Goal: Transaction & Acquisition: Purchase product/service

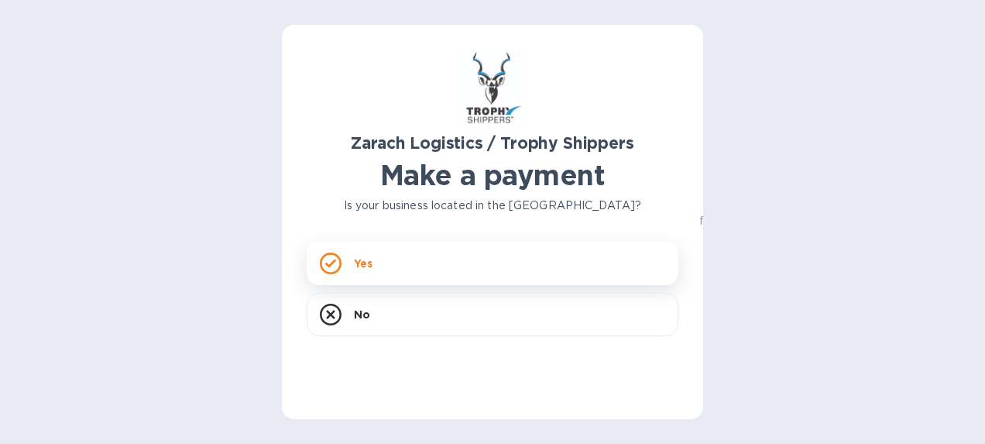
click at [451, 258] on div "Yes" at bounding box center [493, 263] width 372 height 43
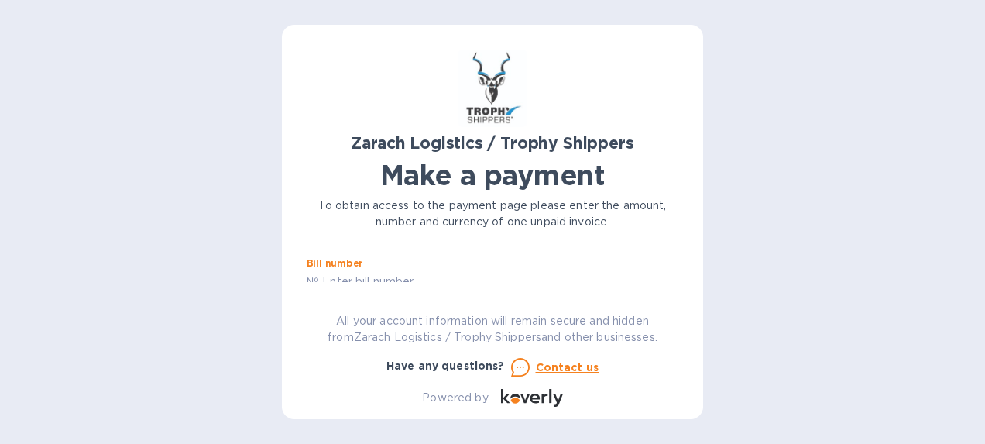
click at [669, 270] on input "text" at bounding box center [498, 281] width 359 height 23
click at [364, 287] on div "Zarach Logistics / Trophy Shippers Make a payment To obtain access to the payme…" at bounding box center [493, 228] width 372 height 357
click at [383, 284] on div "Zarach Logistics / Trophy Shippers Make a payment To obtain access to the payme…" at bounding box center [493, 228] width 372 height 357
click at [409, 283] on div "Zarach Logistics / Trophy Shippers Make a payment To obtain access to the payme…" at bounding box center [493, 228] width 372 height 357
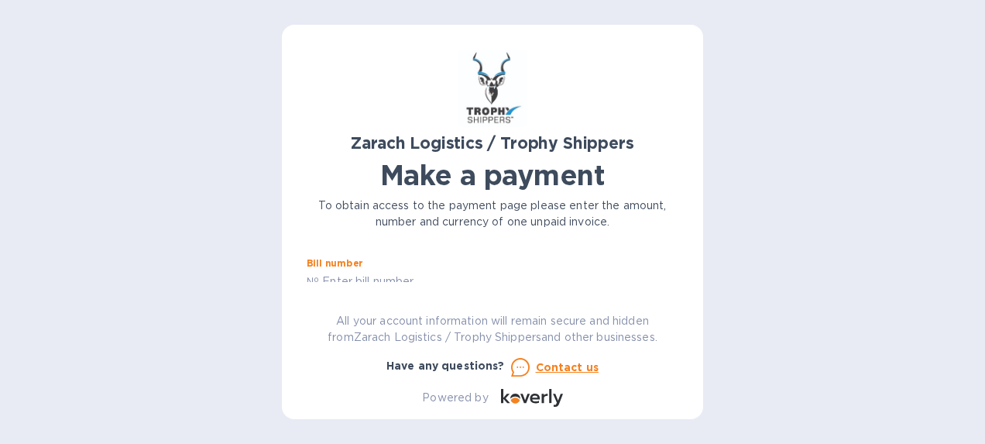
click at [427, 277] on input "text" at bounding box center [498, 281] width 359 height 23
click at [380, 265] on input "text" at bounding box center [418, 261] width 208 height 23
type input "1,353.34"
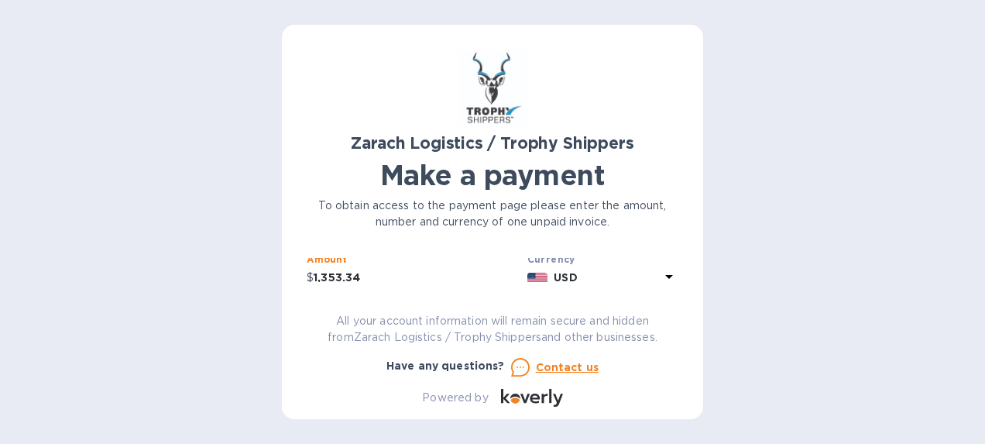
click at [666, 277] on icon at bounding box center [669, 276] width 19 height 19
click at [666, 277] on div "Currencies Popular currencies EUR Euro GBP British Pound USD United States Doll…" at bounding box center [537, 395] width 281 height 259
click at [479, 273] on div "Amount $ 1,353.34" at bounding box center [414, 288] width 215 height 36
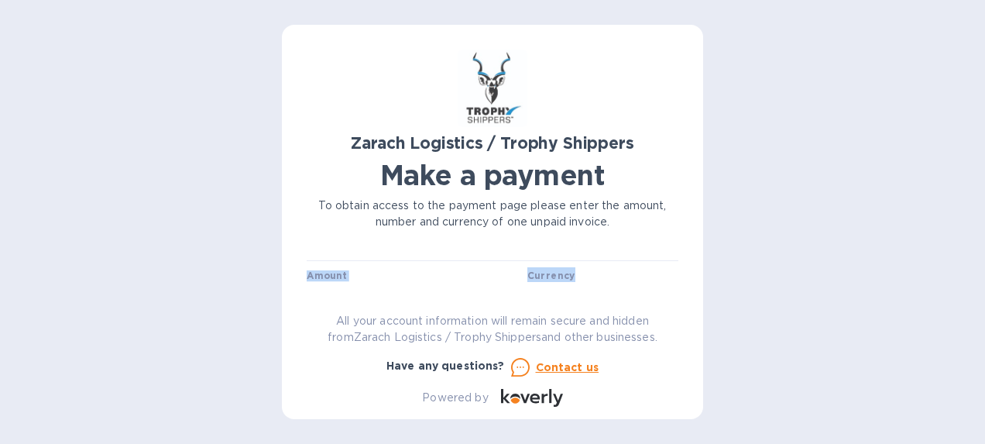
drag, startPoint x: 671, startPoint y: 262, endPoint x: 690, endPoint y: 274, distance: 23.0
click at [690, 274] on div "Zarach Logistics / Trophy Shippers Make a payment To obtain access to the payme…" at bounding box center [492, 222] width 421 height 394
click at [370, 280] on input "text" at bounding box center [498, 281] width 359 height 23
paste input "B00174333"
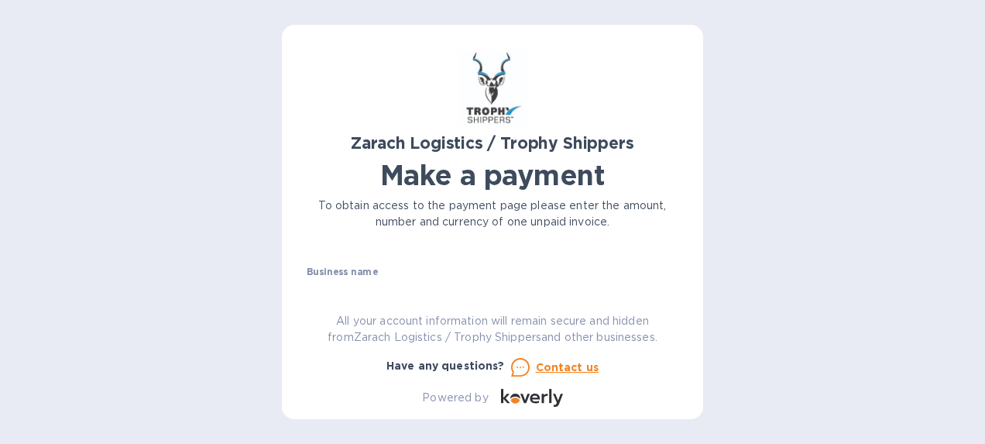
scroll to position [97, 0]
type input "B00174333"
click at [406, 278] on input "text" at bounding box center [493, 274] width 372 height 23
type input "[PERSON_NAME]"
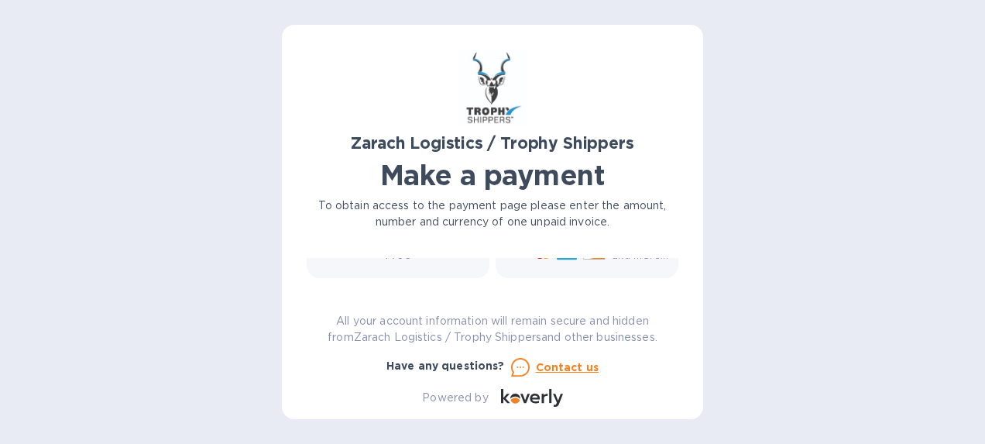
click at [681, 277] on div "Zarach Logistics / Trophy Shippers Make a payment To obtain access to the payme…" at bounding box center [492, 222] width 421 height 394
click at [668, 280] on div "You can pay using: Bank transfer (for US banks) Free Credit card and more... Pa…" at bounding box center [492, 169] width 390 height 227
click at [671, 277] on div "Bank transfer (for US banks) Free Credit card and more... Pay Get more time to …" at bounding box center [492, 184] width 384 height 192
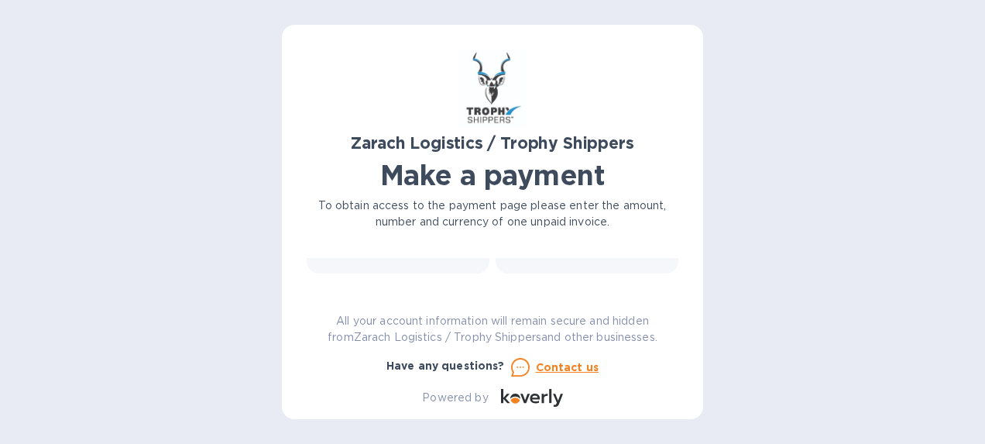
click at [674, 271] on div "Bill number № B00174333 Amount $ 1,353.34 Currency USD Business name [PERSON_NA…" at bounding box center [493, 270] width 372 height 24
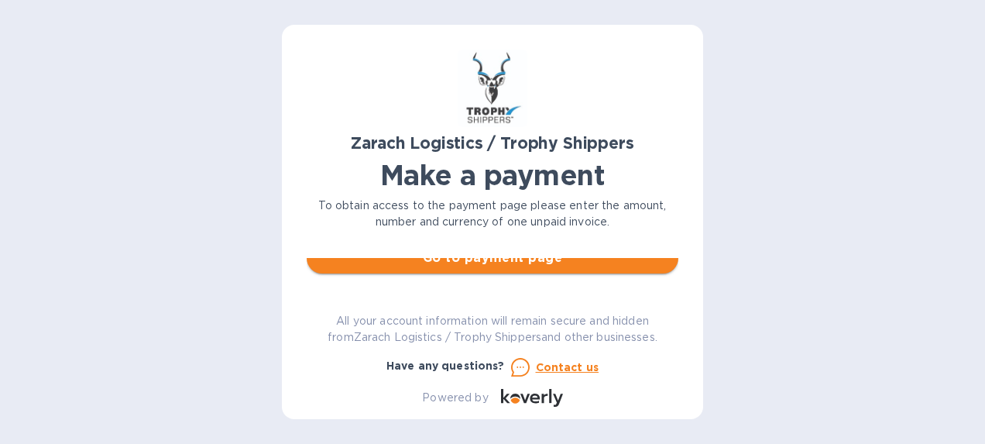
click at [619, 264] on span "Go to payment page" at bounding box center [492, 258] width 347 height 19
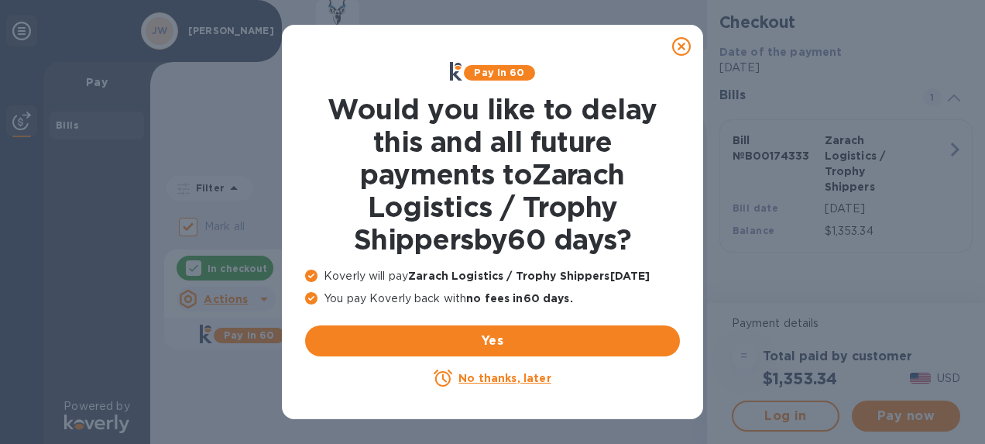
click at [674, 45] on icon at bounding box center [681, 46] width 19 height 19
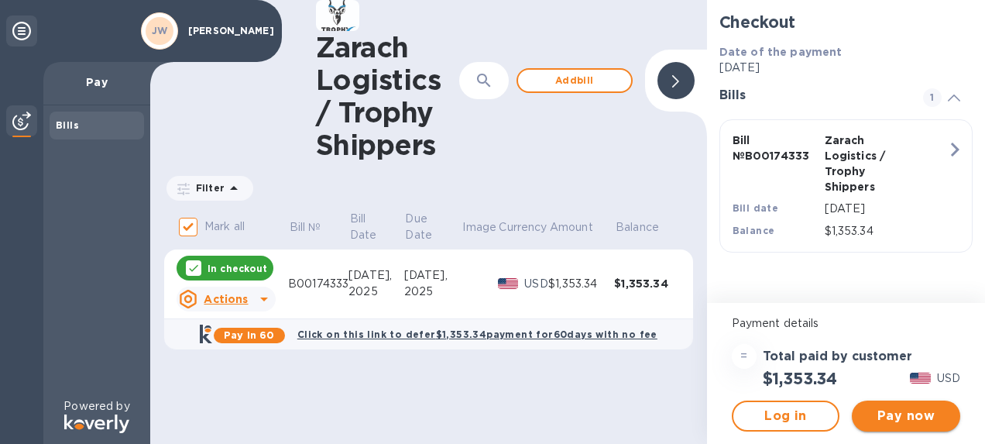
click at [908, 415] on span "Pay now" at bounding box center [906, 416] width 84 height 19
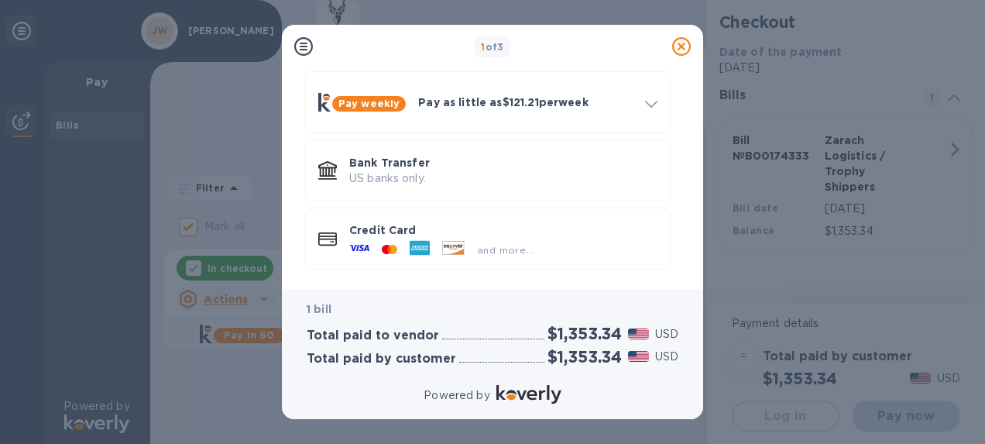
scroll to position [146, 0]
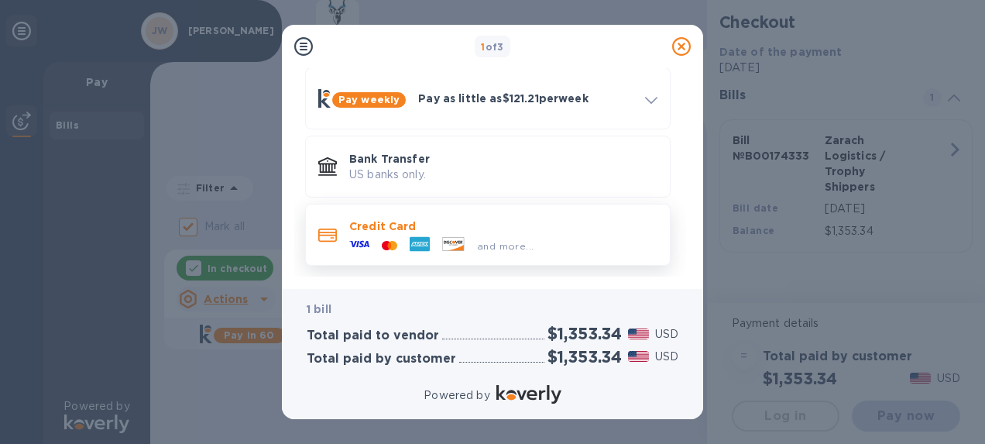
click at [477, 234] on div "and more..." at bounding box center [441, 245] width 197 height 23
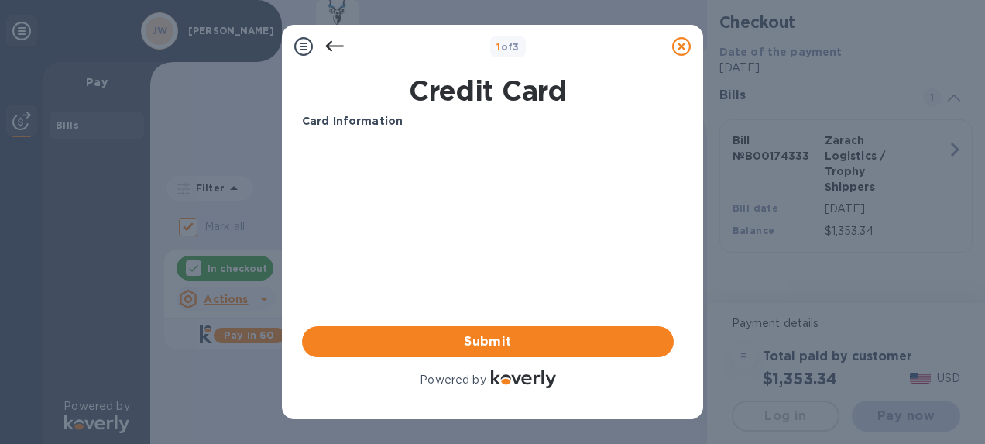
scroll to position [0, 0]
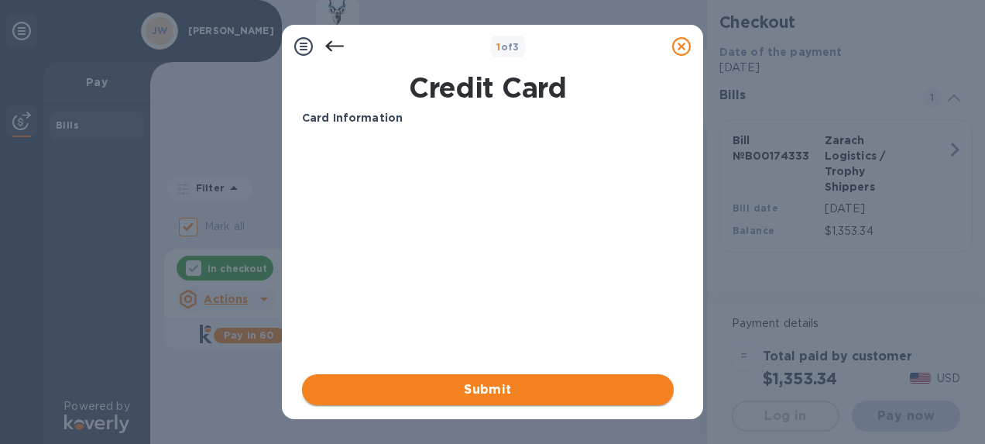
click at [500, 394] on span "Submit" at bounding box center [487, 389] width 347 height 19
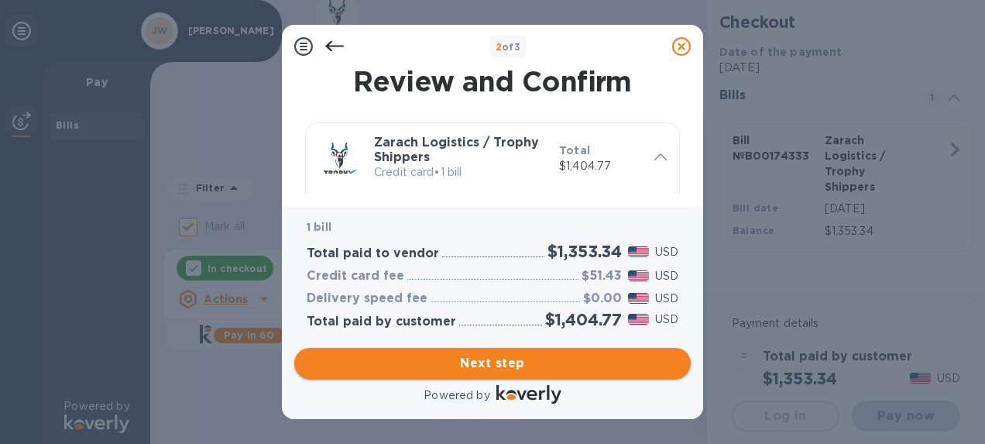
click at [561, 360] on span "Next step" at bounding box center [493, 363] width 372 height 19
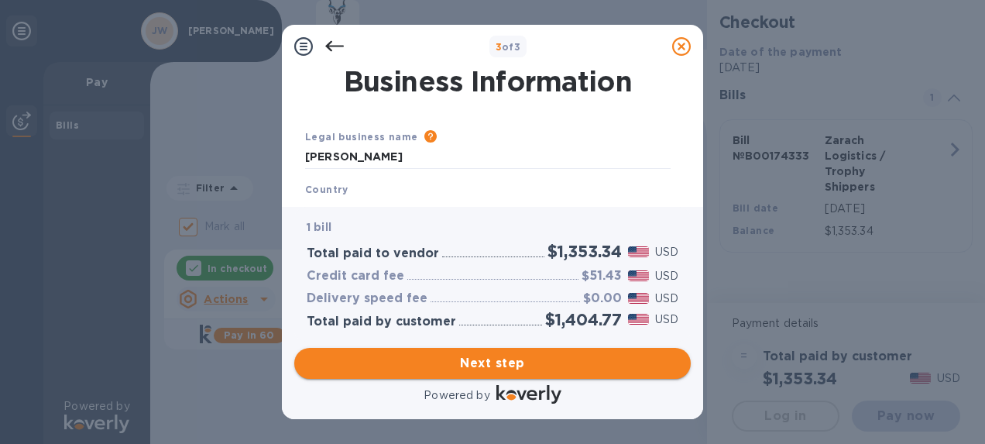
type input "[GEOGRAPHIC_DATA]"
click at [511, 361] on span "Next step" at bounding box center [493, 363] width 372 height 19
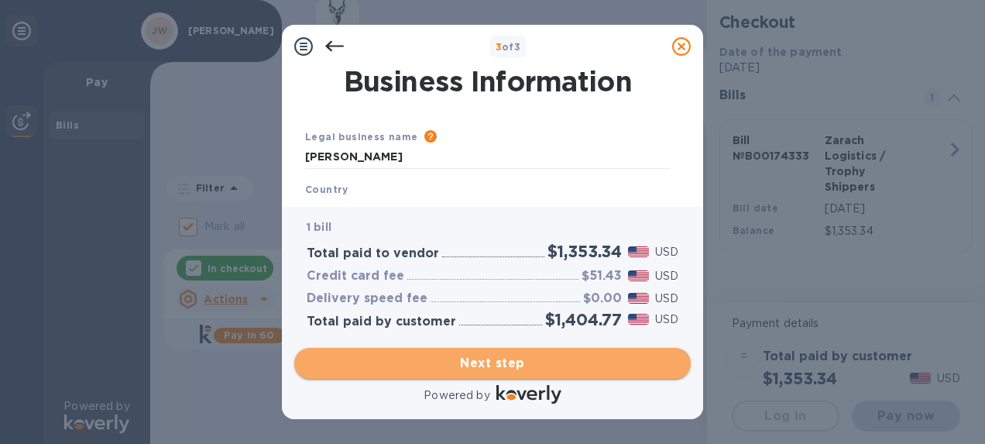
click at [524, 354] on span "Next step" at bounding box center [493, 363] width 372 height 19
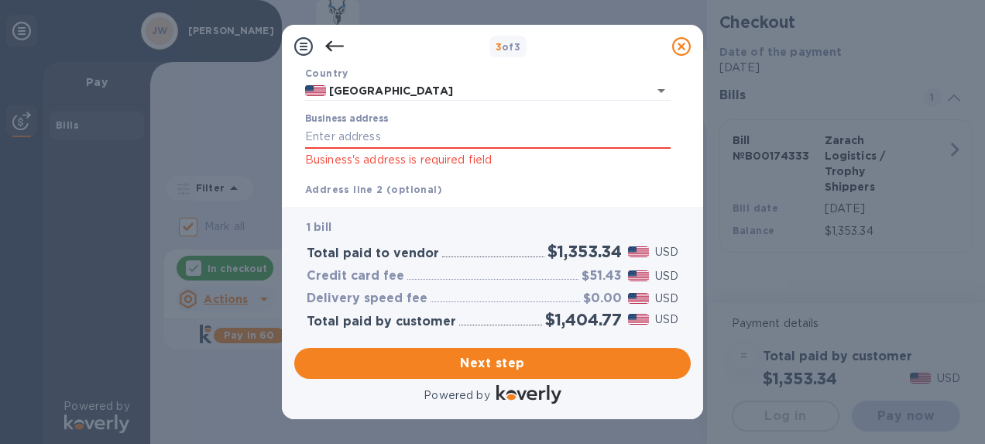
scroll to position [118, 0]
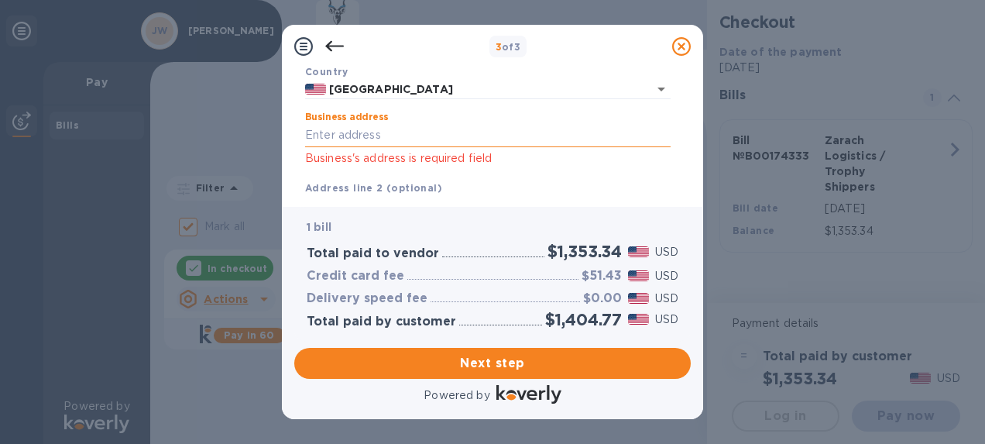
click at [370, 139] on input "Business address" at bounding box center [488, 135] width 366 height 23
type input "[GEOGRAPHIC_DATA][PERSON_NAME]"
type input "[PERSON_NAME]"
type input "[GEOGRAPHIC_DATA]"
type input "77316"
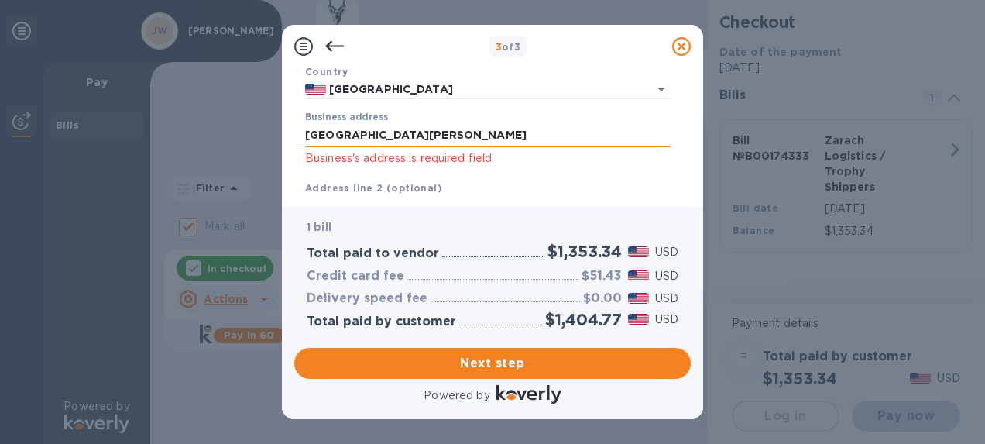
click at [458, 138] on input "[GEOGRAPHIC_DATA][PERSON_NAME]" at bounding box center [488, 135] width 366 height 23
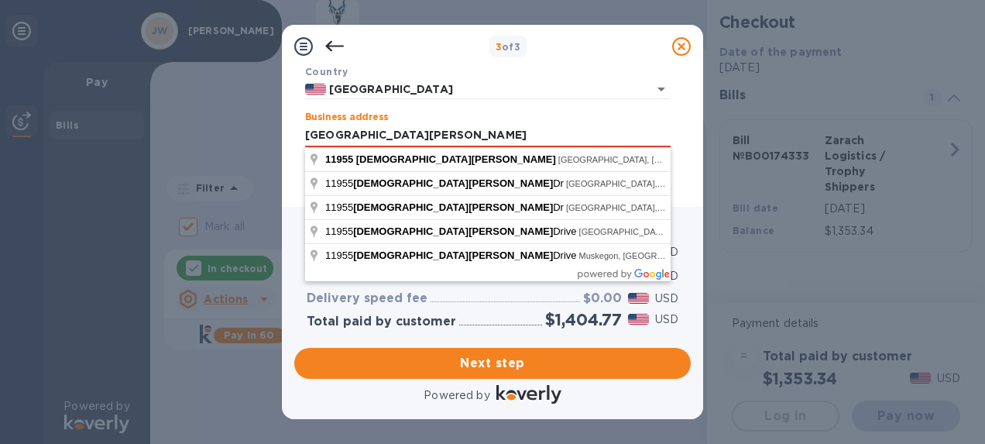
type input "[GEOGRAPHIC_DATA][PERSON_NAME]"
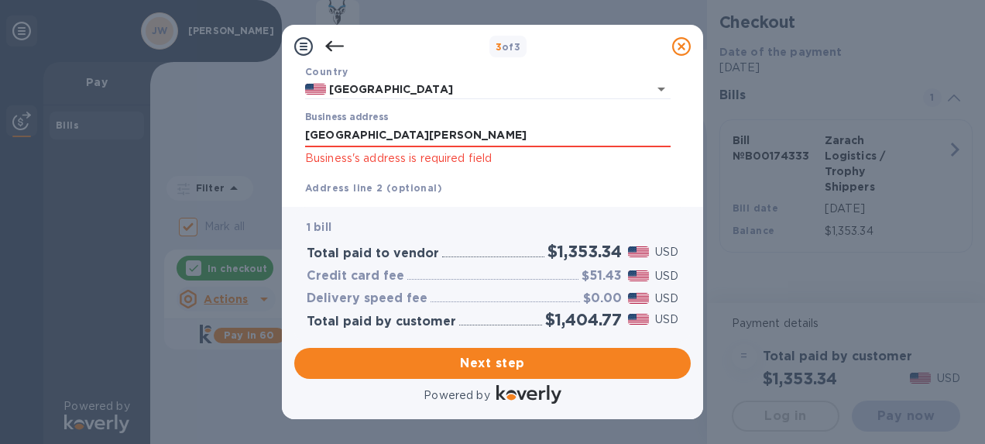
click at [462, 155] on p "Business's address is required field" at bounding box center [488, 158] width 366 height 18
click at [469, 130] on input "[GEOGRAPHIC_DATA][PERSON_NAME]" at bounding box center [488, 135] width 366 height 23
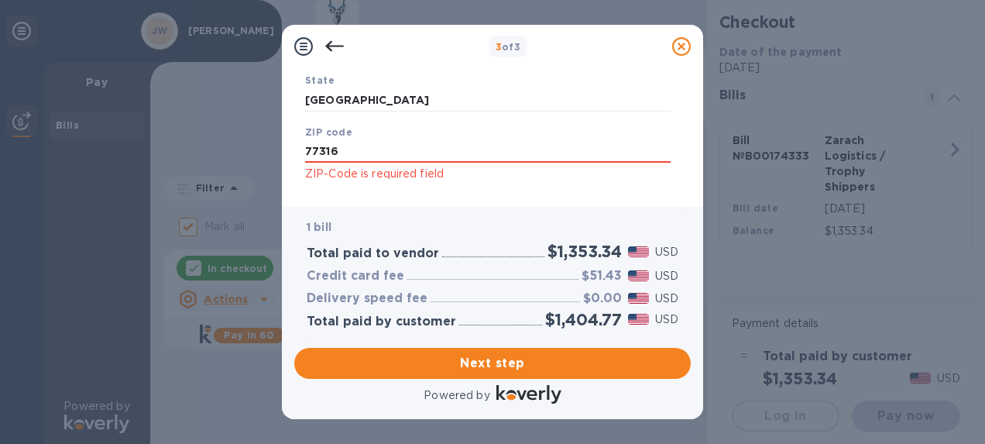
scroll to position [375, 0]
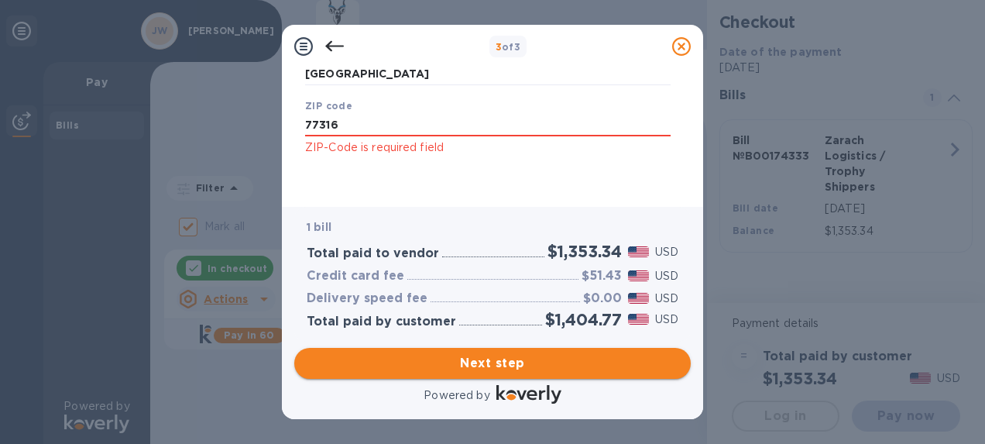
click at [541, 359] on span "Next step" at bounding box center [493, 363] width 372 height 19
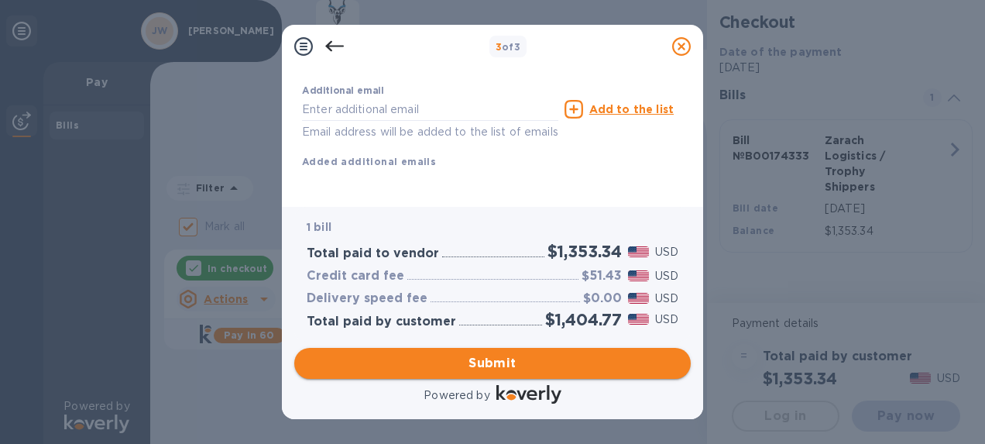
scroll to position [350, 0]
click at [541, 358] on span "Submit" at bounding box center [493, 363] width 372 height 19
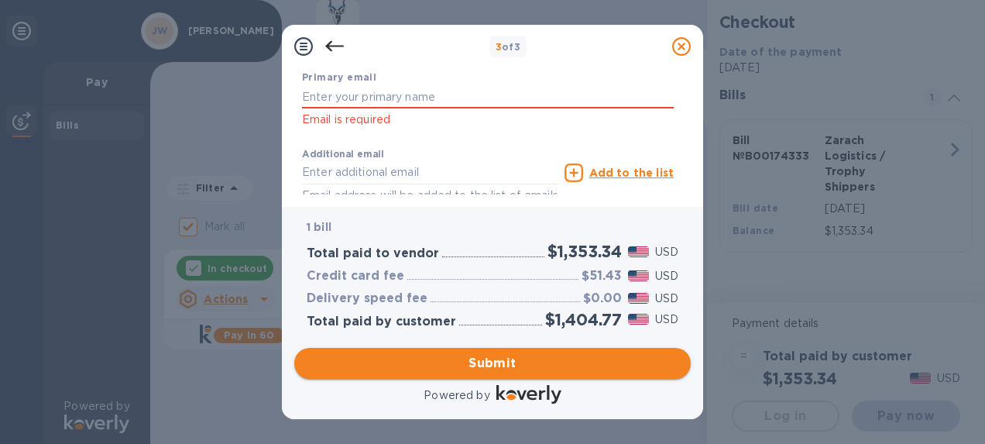
scroll to position [375, 0]
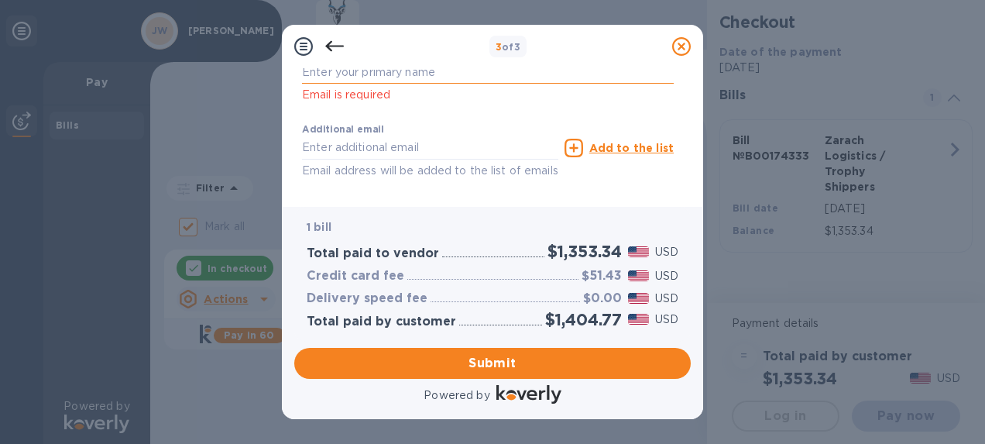
click at [434, 80] on input "text" at bounding box center [488, 71] width 372 height 23
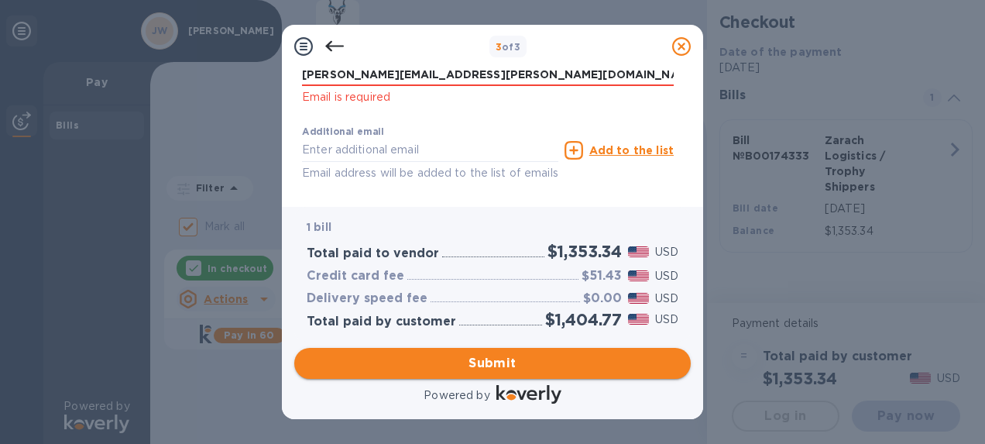
type input "[PERSON_NAME][EMAIL_ADDRESS][PERSON_NAME][DOMAIN_NAME]"
click at [509, 355] on span "Submit" at bounding box center [493, 363] width 372 height 19
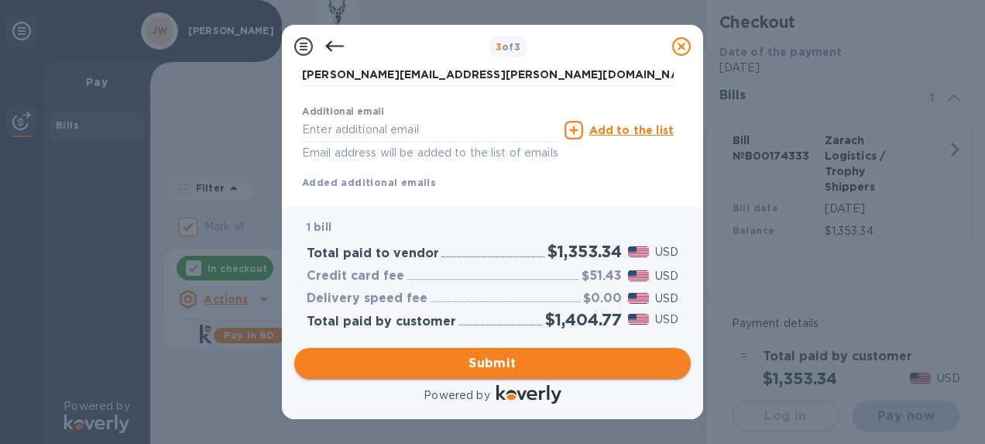
click at [506, 359] on span "Submit" at bounding box center [493, 363] width 372 height 19
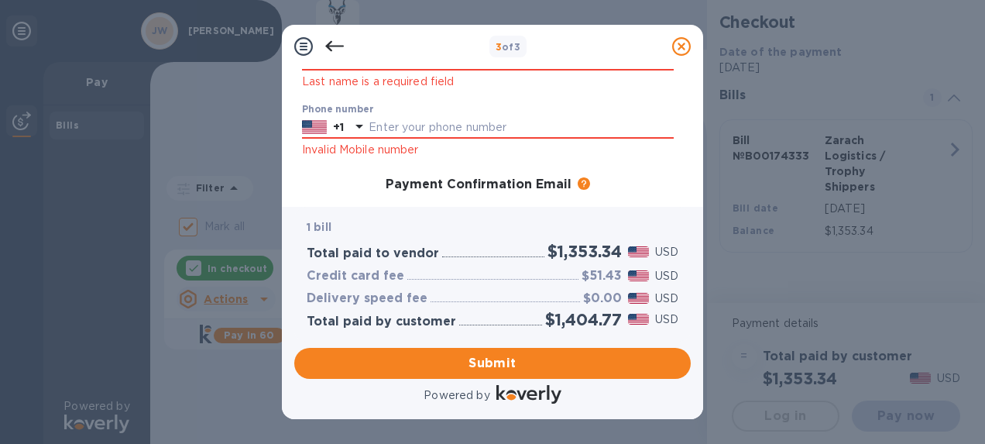
scroll to position [204, 0]
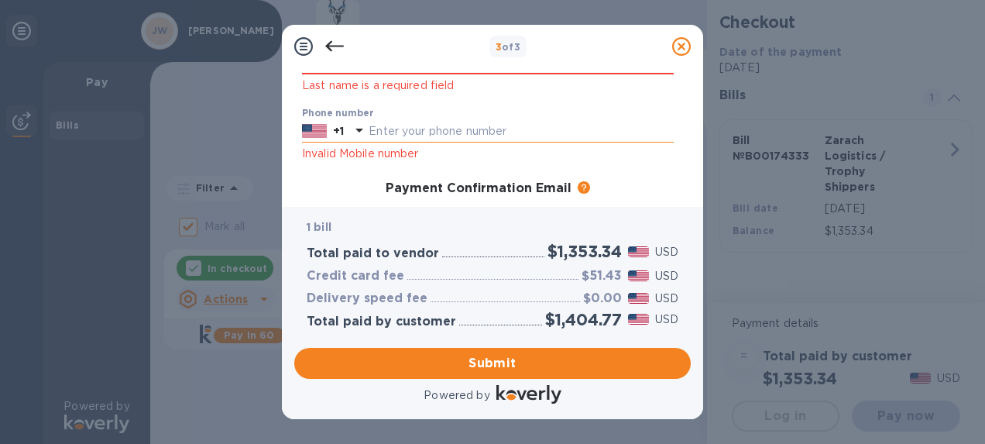
click at [590, 129] on input "text" at bounding box center [521, 131] width 305 height 23
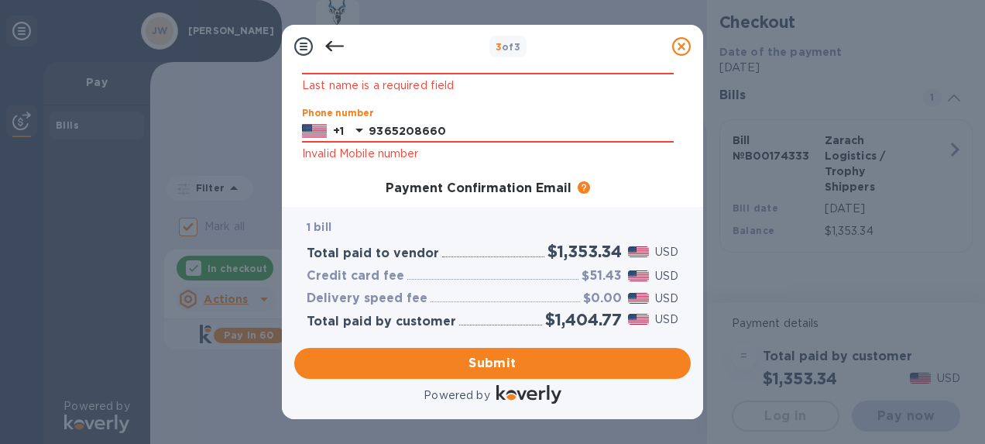
type input "9365208660"
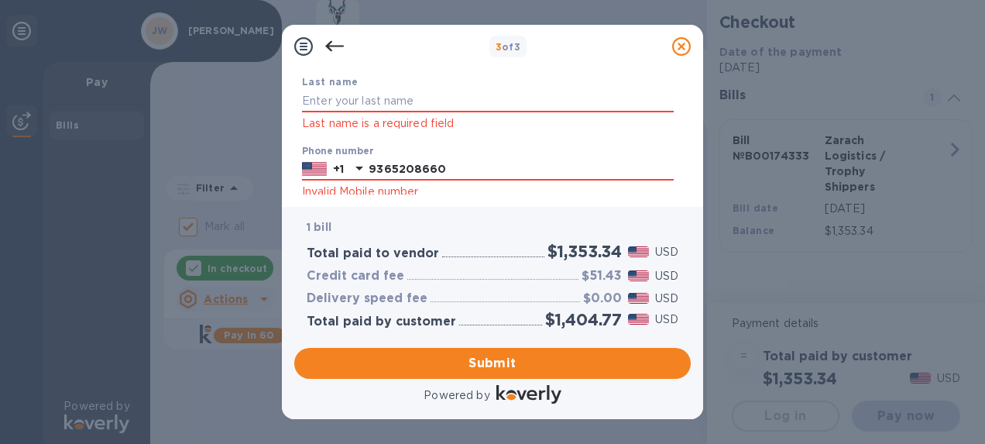
scroll to position [142, 0]
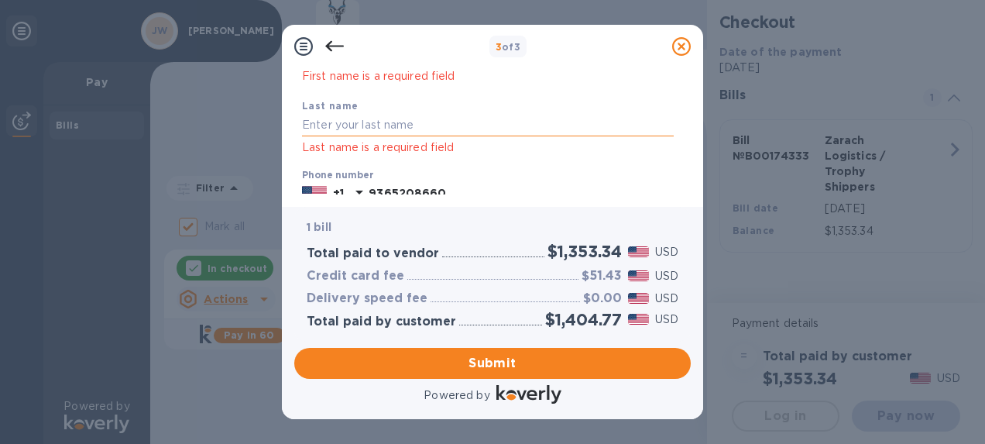
click at [472, 129] on input "text" at bounding box center [488, 125] width 372 height 23
click at [472, 129] on input "[PERSON_NAME]" at bounding box center [488, 125] width 372 height 23
type input "[PERSON_NAME]"
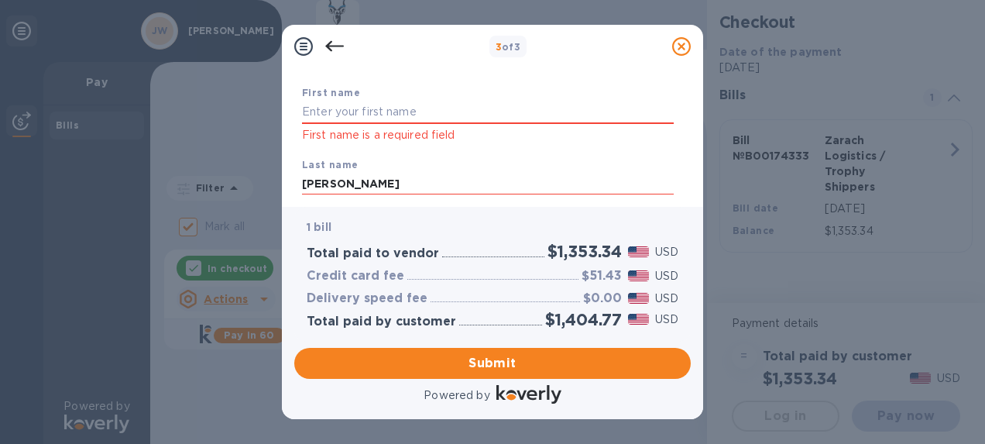
scroll to position [76, 0]
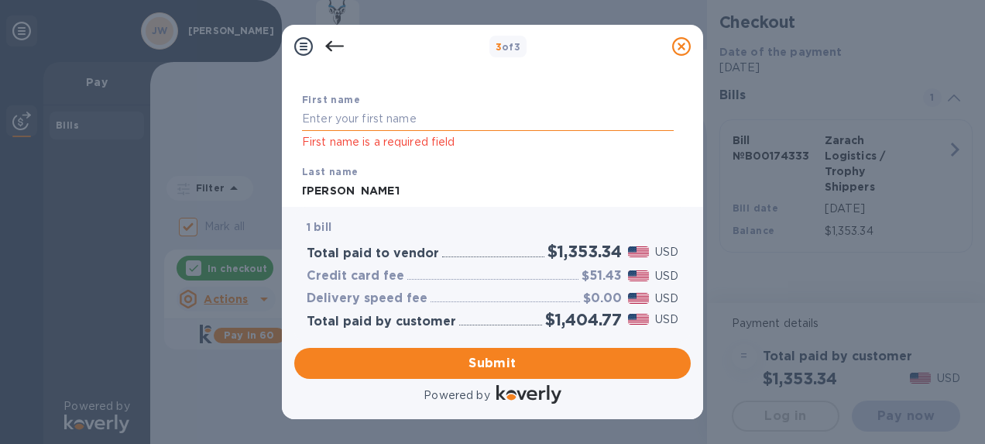
click at [463, 116] on input "text" at bounding box center [488, 119] width 372 height 23
type input "[PERSON_NAME]"
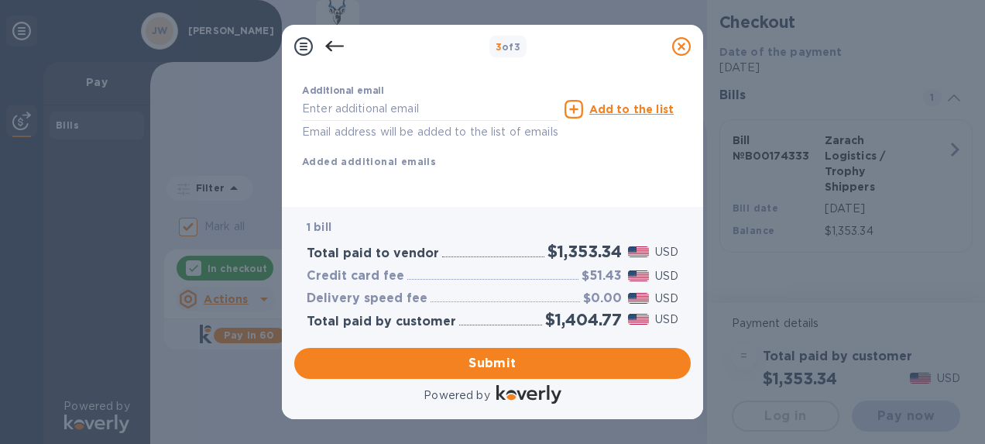
scroll to position [411, 0]
click at [533, 361] on span "Submit" at bounding box center [493, 363] width 372 height 19
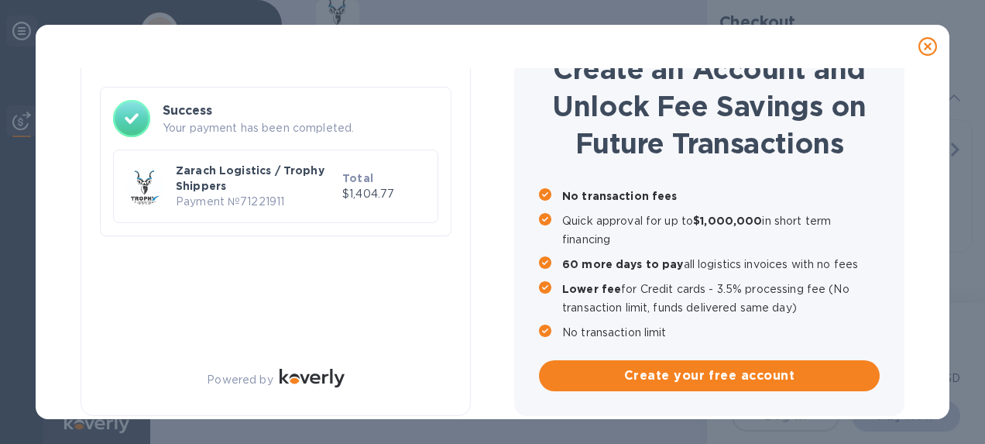
checkbox input "false"
